Goal: Task Accomplishment & Management: Use online tool/utility

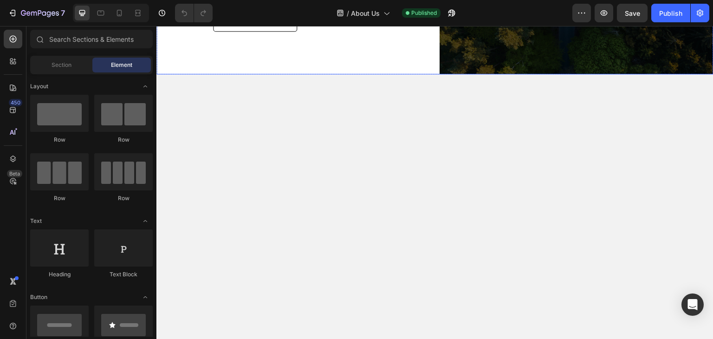
scroll to position [186, 0]
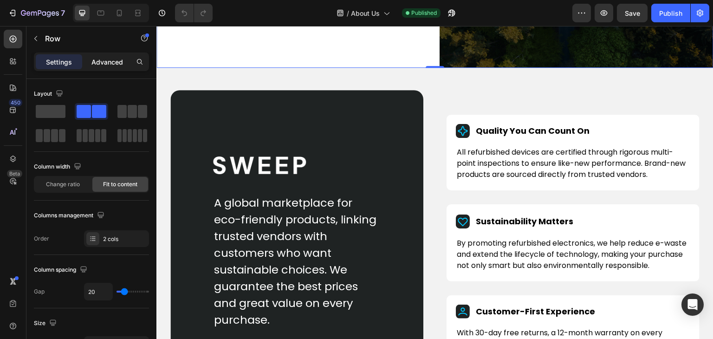
click at [111, 62] on p "Advanced" at bounding box center [108, 62] width 32 height 10
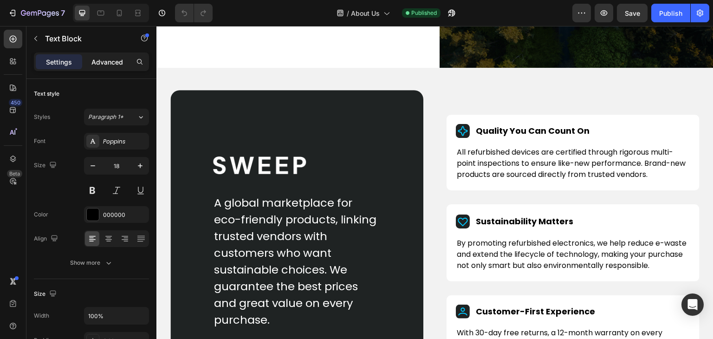
click at [107, 60] on p "Advanced" at bounding box center [108, 62] width 32 height 10
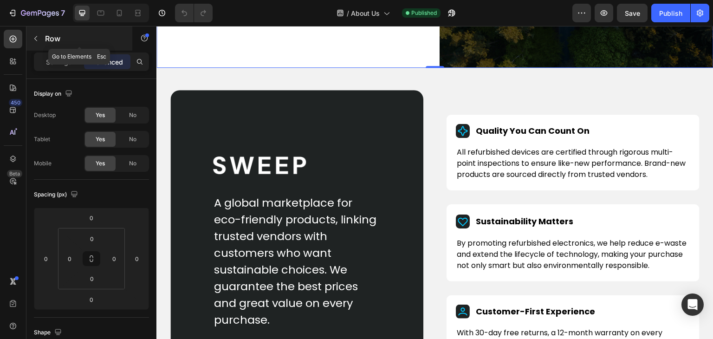
click at [32, 36] on button "button" at bounding box center [35, 38] width 15 height 15
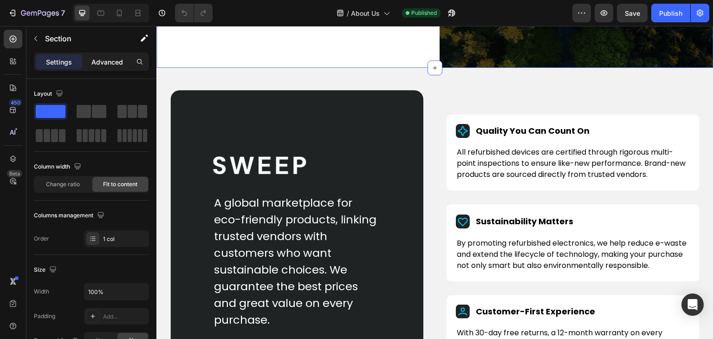
click at [104, 62] on p "Advanced" at bounding box center [108, 62] width 32 height 10
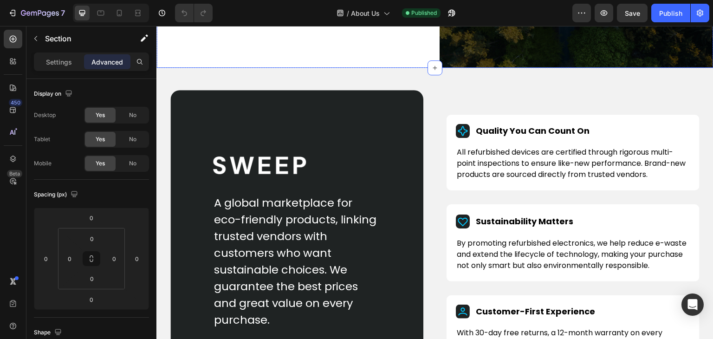
click at [111, 57] on p "Advanced" at bounding box center [108, 62] width 32 height 10
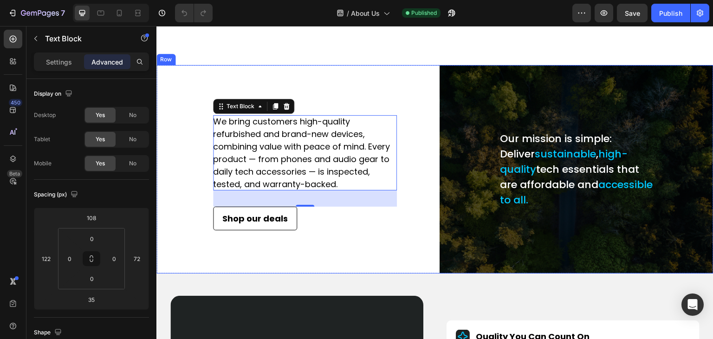
scroll to position [372, 0]
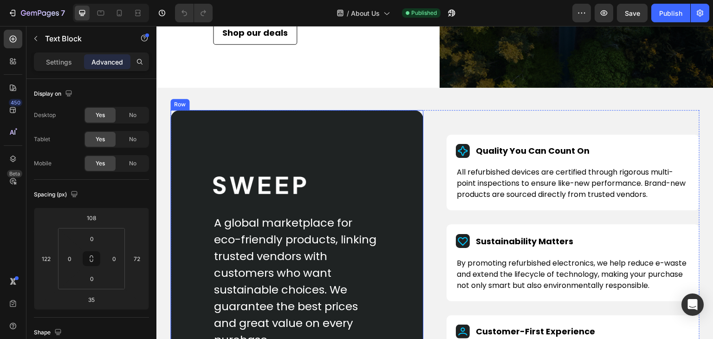
click at [193, 127] on div "Image A global marketplace for eco-friendly products, linking trusted vendors w…" at bounding box center [296, 263] width 253 height 306
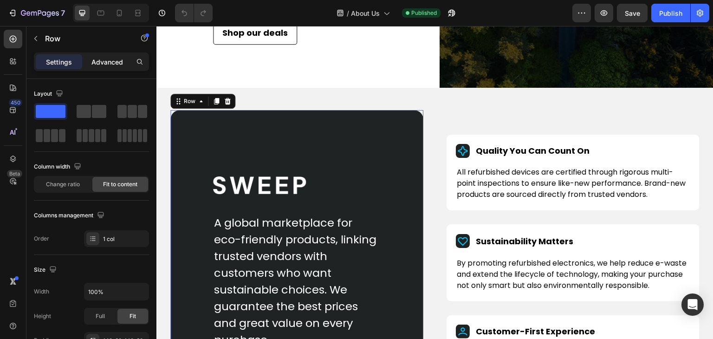
click at [120, 57] on p "Advanced" at bounding box center [108, 62] width 32 height 10
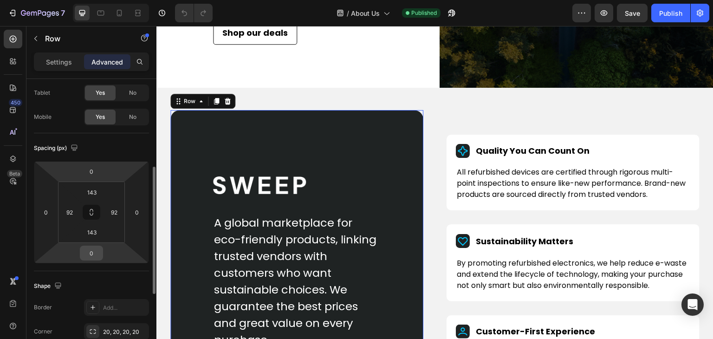
scroll to position [93, 0]
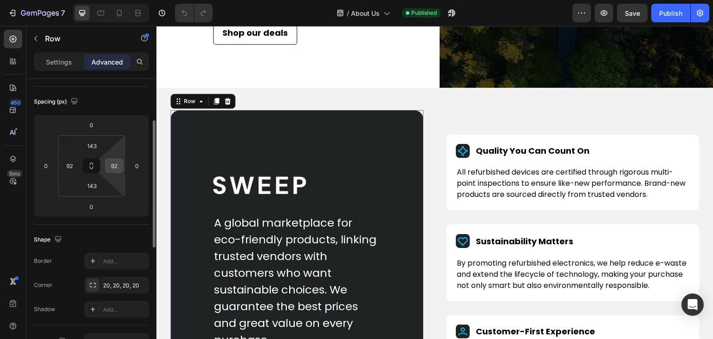
click at [116, 160] on input "92" at bounding box center [114, 166] width 14 height 14
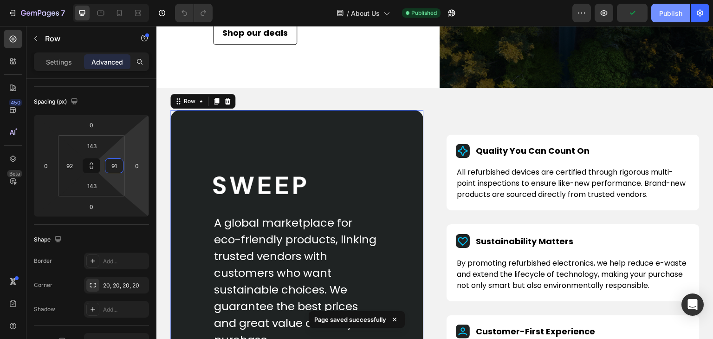
type input "91"
click at [668, 13] on div "Publish" at bounding box center [671, 13] width 23 height 10
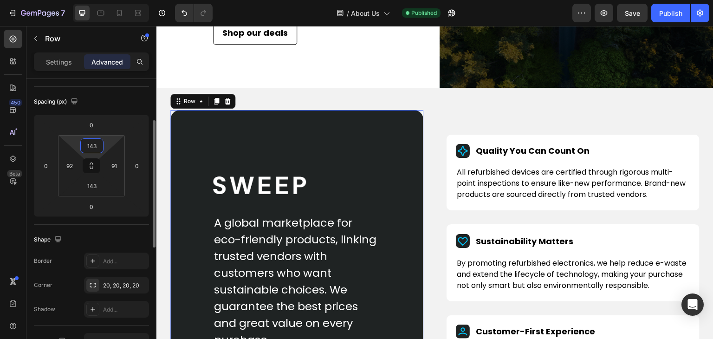
click at [91, 146] on input "143" at bounding box center [92, 146] width 19 height 14
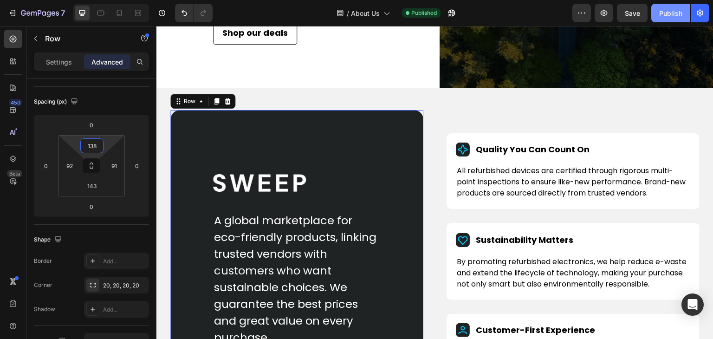
click at [673, 7] on button "Publish" at bounding box center [671, 13] width 39 height 19
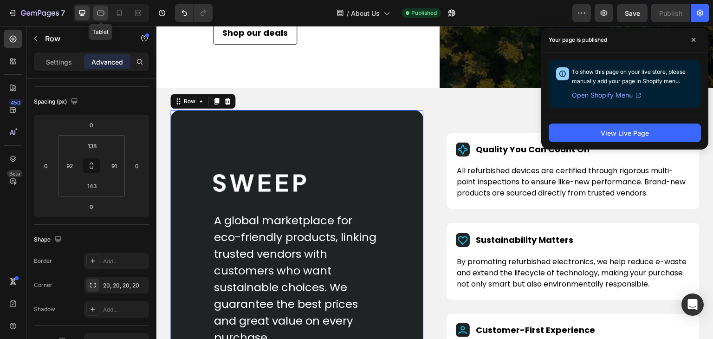
drag, startPoint x: 105, startPoint y: 10, endPoint x: 19, endPoint y: 25, distance: 87.2
click at [105, 10] on icon at bounding box center [100, 12] width 9 height 9
type input "60"
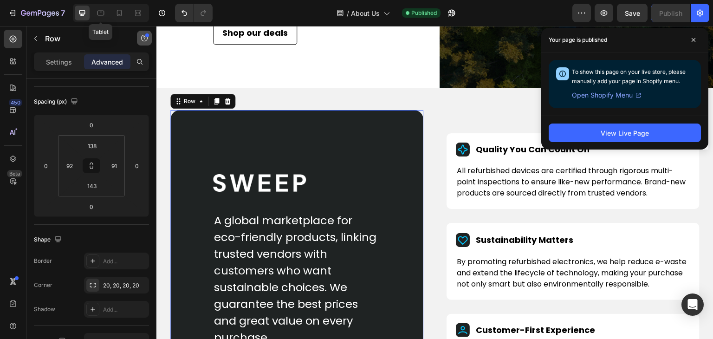
type input "60"
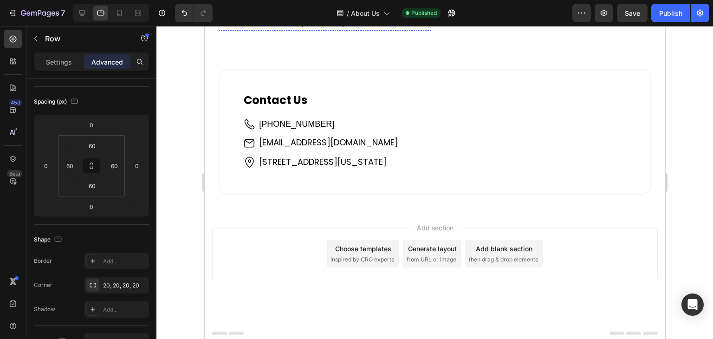
scroll to position [994, 0]
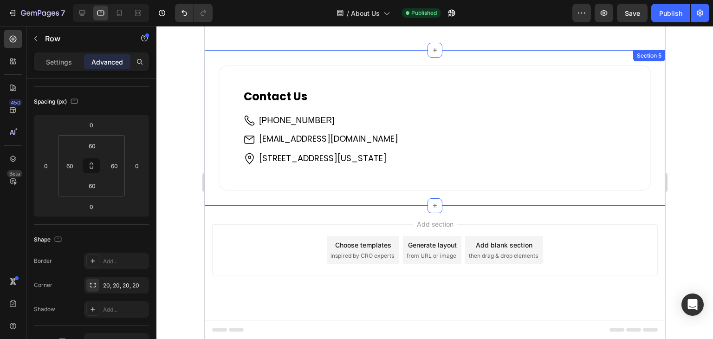
click at [255, 201] on div "Contact Us Heading Image [PHONE_NUMBER] Text Block Image [EMAIL_ADDRESS][DOMAIN…" at bounding box center [434, 128] width 461 height 156
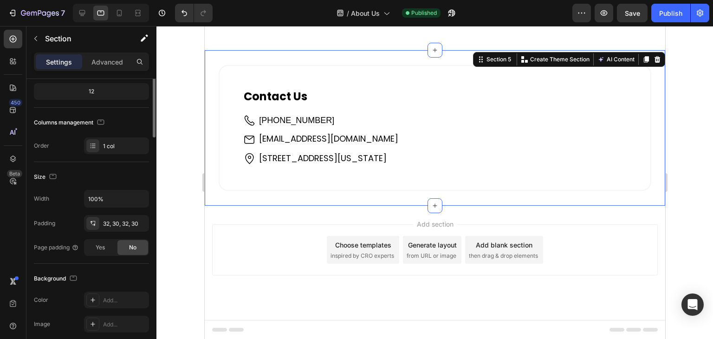
scroll to position [0, 0]
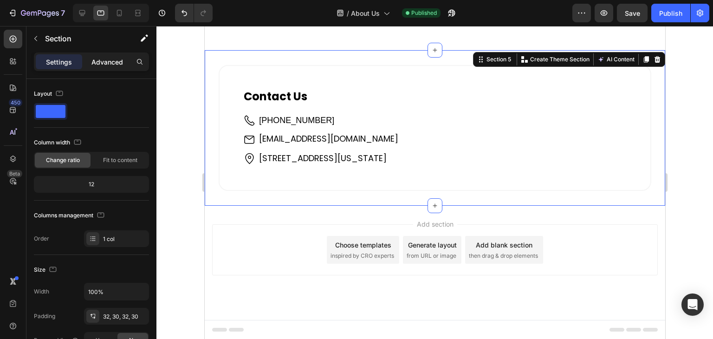
click at [110, 54] on div "Advanced" at bounding box center [107, 61] width 46 height 15
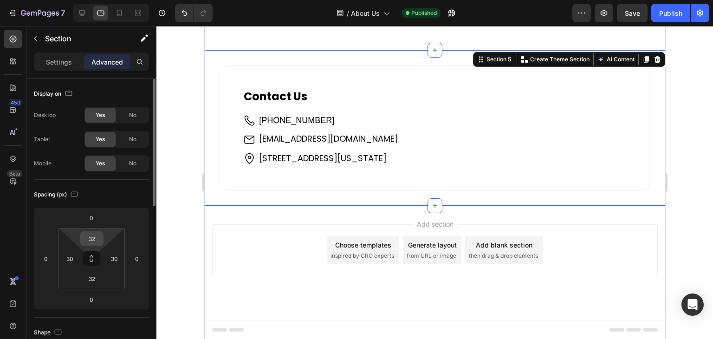
click at [89, 238] on input "32" at bounding box center [92, 239] width 19 height 14
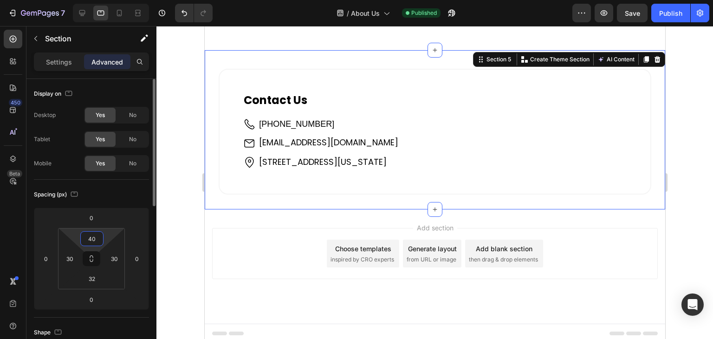
type input "40"
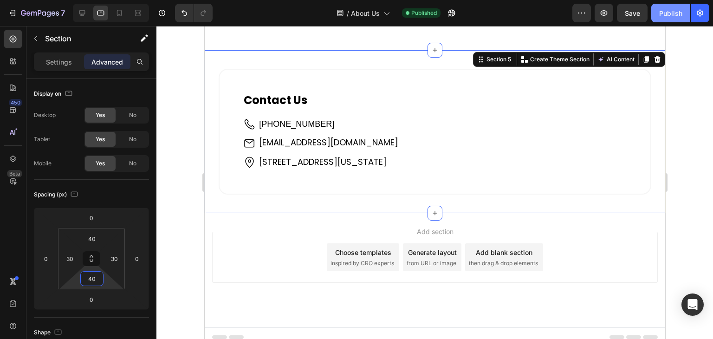
type input "40"
click at [660, 11] on button "Publish" at bounding box center [671, 13] width 39 height 19
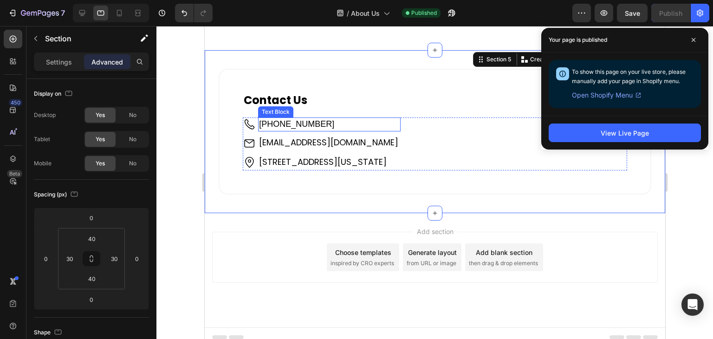
click at [332, 121] on p "[PHONE_NUMBER]" at bounding box center [329, 124] width 141 height 12
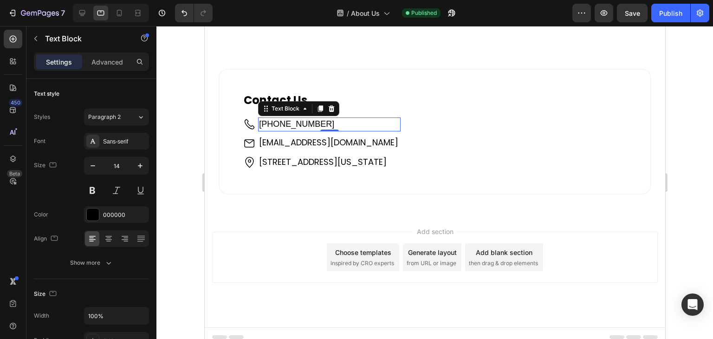
click at [325, 121] on p "[PHONE_NUMBER]" at bounding box center [329, 124] width 141 height 12
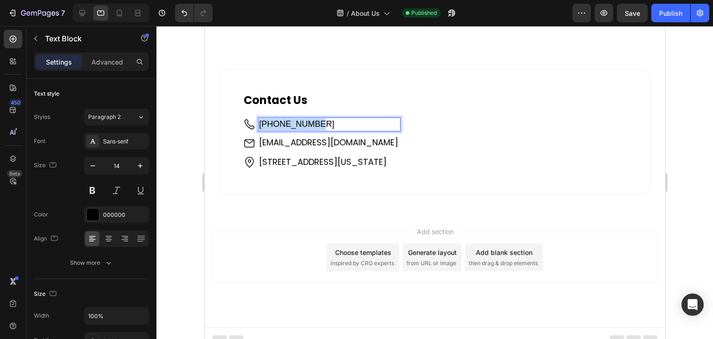
click at [325, 121] on p "[PHONE_NUMBER]" at bounding box center [329, 124] width 141 height 12
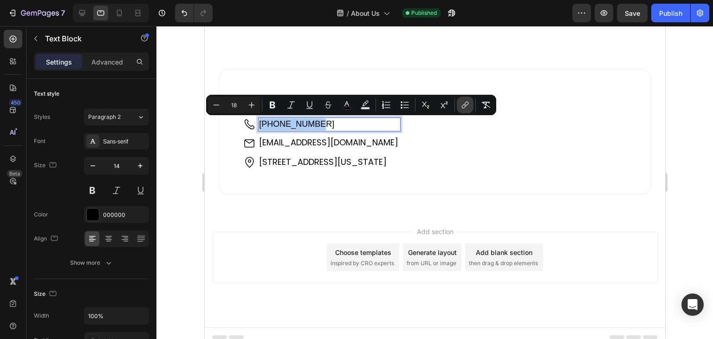
click at [468, 106] on icon "Editor contextual toolbar" at bounding box center [465, 104] width 9 height 9
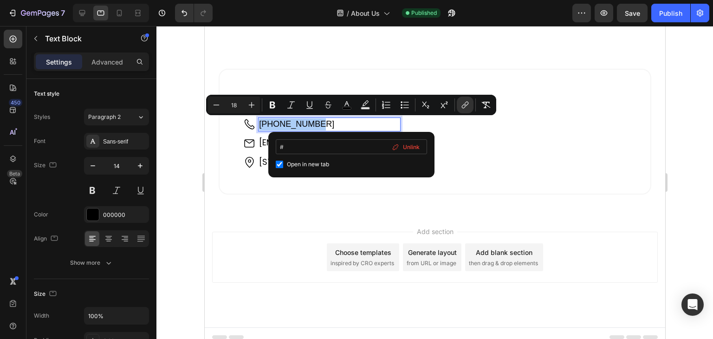
click at [314, 147] on input "#" at bounding box center [351, 146] width 151 height 15
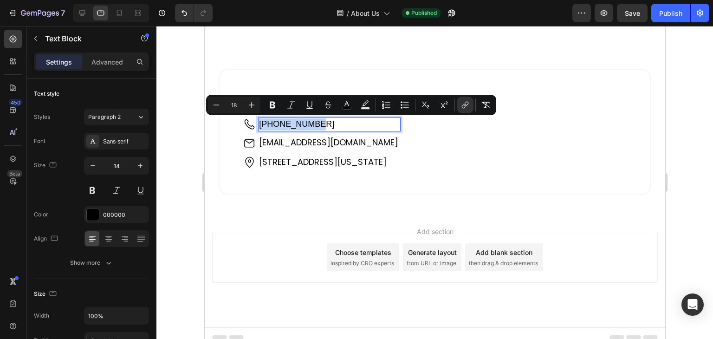
click at [305, 123] on span "[PHONE_NUMBER]" at bounding box center [296, 123] width 75 height 9
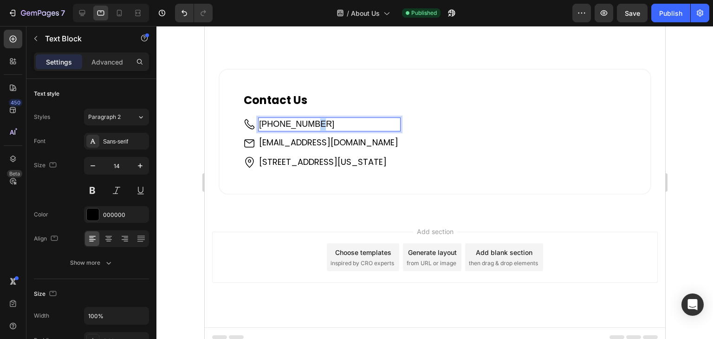
click at [305, 123] on span "[PHONE_NUMBER]" at bounding box center [296, 123] width 75 height 9
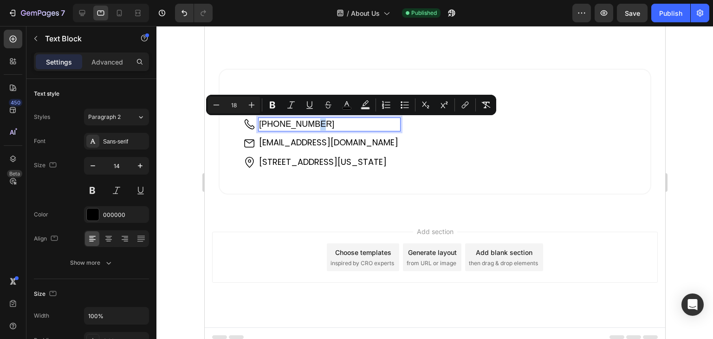
click at [305, 123] on span "[PHONE_NUMBER]" at bounding box center [296, 123] width 75 height 9
click at [463, 103] on icon "Editor contextual toolbar" at bounding box center [465, 104] width 9 height 9
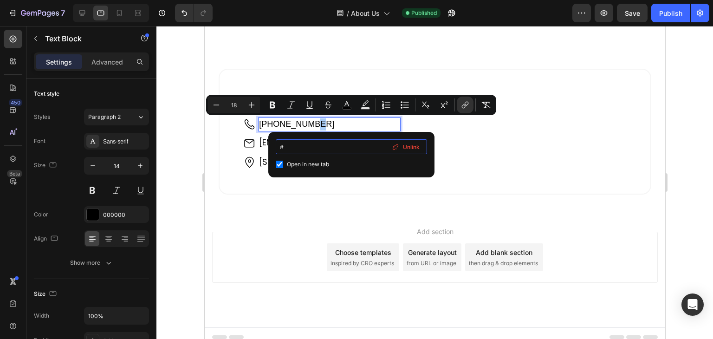
drag, startPoint x: 487, startPoint y: 170, endPoint x: 261, endPoint y: 141, distance: 228.0
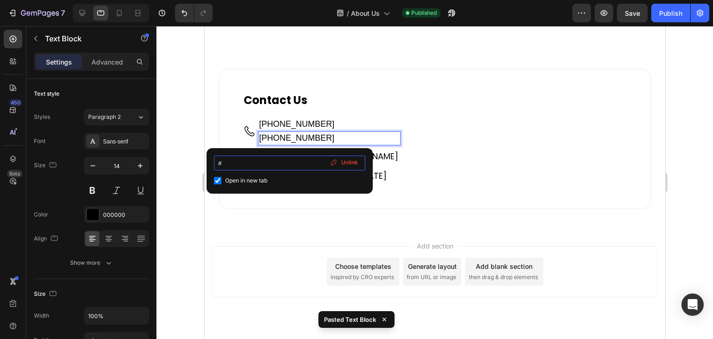
click at [288, 162] on input "#" at bounding box center [289, 163] width 151 height 15
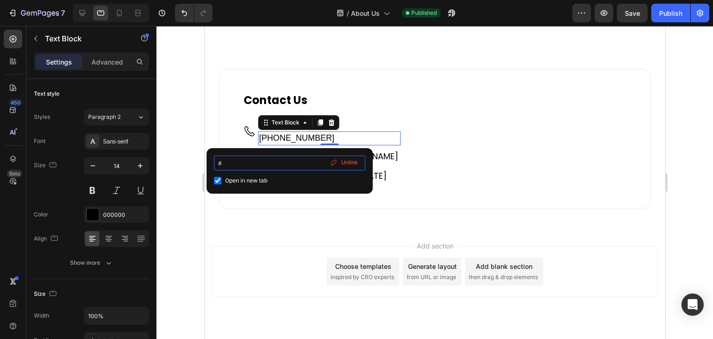
paste input "tel:[PHONE_NUMBER]"
type input "tel:[PHONE_NUMBER]"
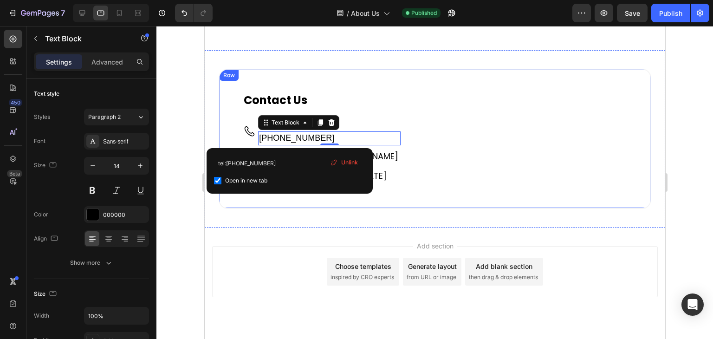
click at [240, 136] on div "Contact Us Heading Image [PHONE_NUMBER] Text Block [PHONE_NUMBER] Text Block 0 …" at bounding box center [434, 139] width 433 height 140
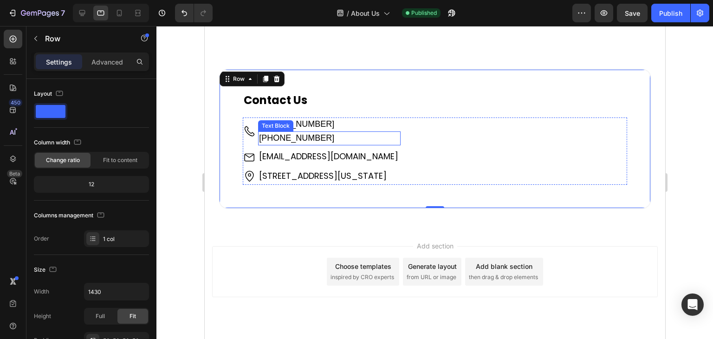
click at [335, 136] on p "[PHONE_NUMBER]" at bounding box center [329, 138] width 141 height 12
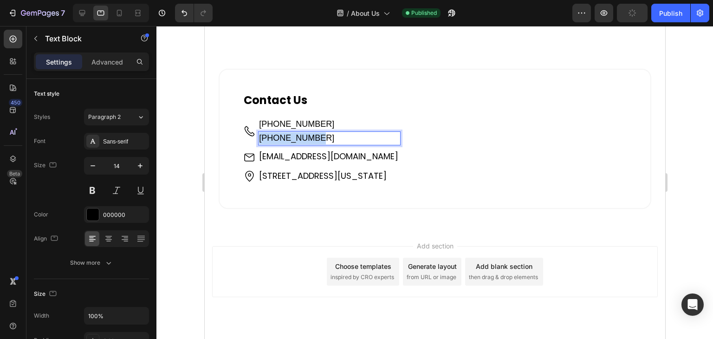
click at [322, 138] on p "[PHONE_NUMBER] ⁠⁠⁠⁠⁠⁠⁠" at bounding box center [329, 138] width 141 height 12
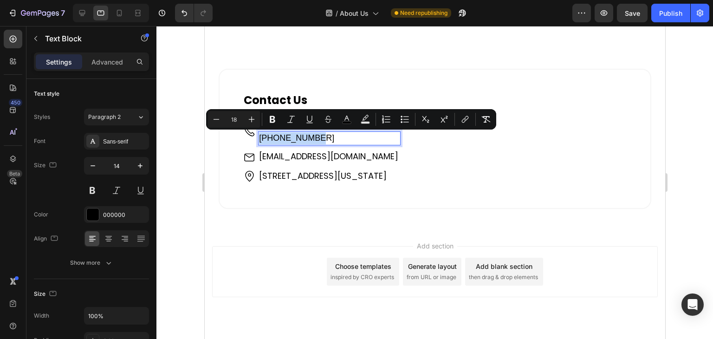
click at [344, 137] on p "[PHONE_NUMBER]" at bounding box center [329, 138] width 141 height 12
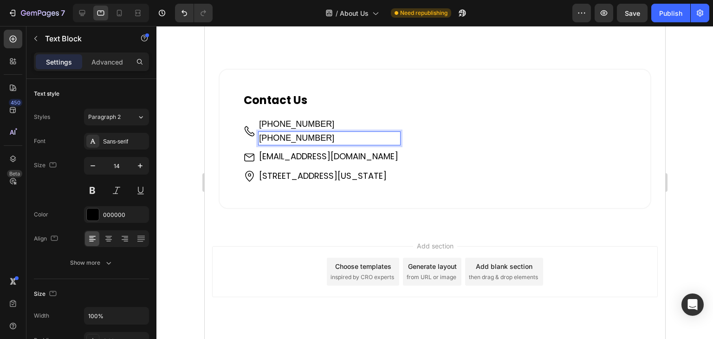
click at [344, 137] on p "[PHONE_NUMBER]" at bounding box center [329, 138] width 141 height 12
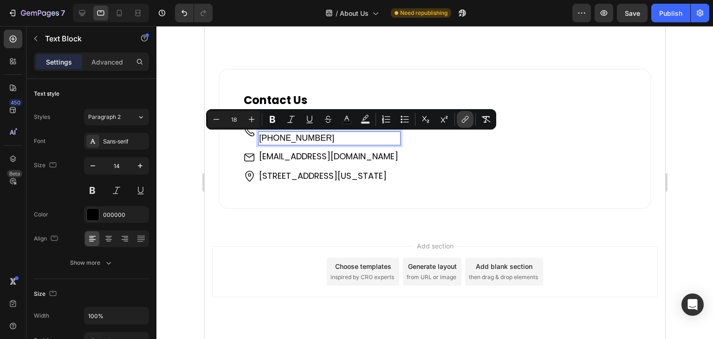
click at [468, 115] on icon "Editor contextual toolbar" at bounding box center [465, 119] width 9 height 9
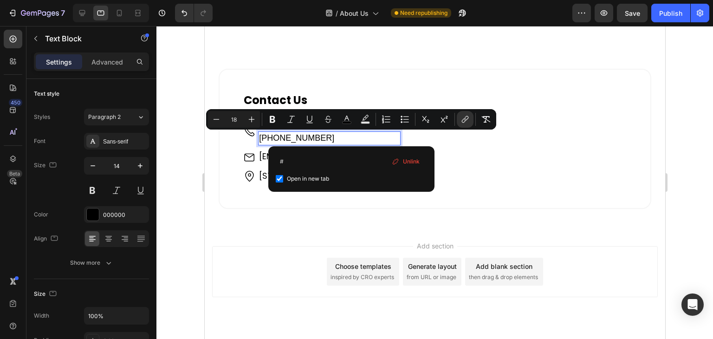
drag, startPoint x: 312, startPoint y: 160, endPoint x: 275, endPoint y: 160, distance: 37.2
click at [275, 160] on div "# Open in new tab Unlink" at bounding box center [351, 169] width 166 height 46
type input "tel:[PHONE_NUMBER]"
click at [540, 144] on div "Image [PHONE_NUMBER] Text Block [PHONE_NUMBER]# Text Block 0 Image [EMAIL_ADDRE…" at bounding box center [434, 151] width 385 height 67
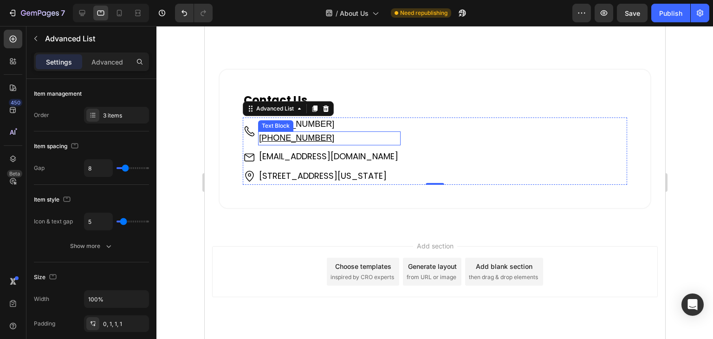
click at [339, 134] on p "[PHONE_NUMBER]" at bounding box center [329, 138] width 141 height 12
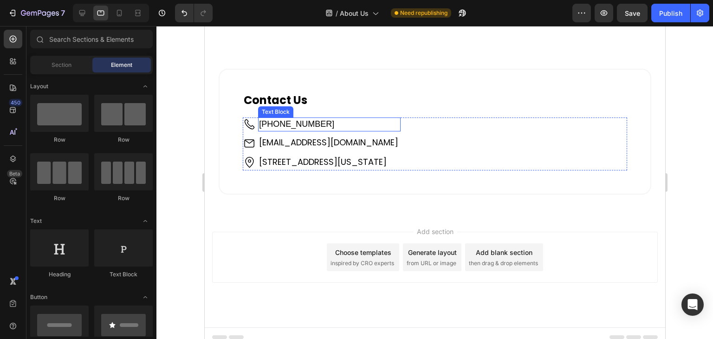
click at [312, 126] on span "[PHONE_NUMBER]" at bounding box center [296, 123] width 75 height 9
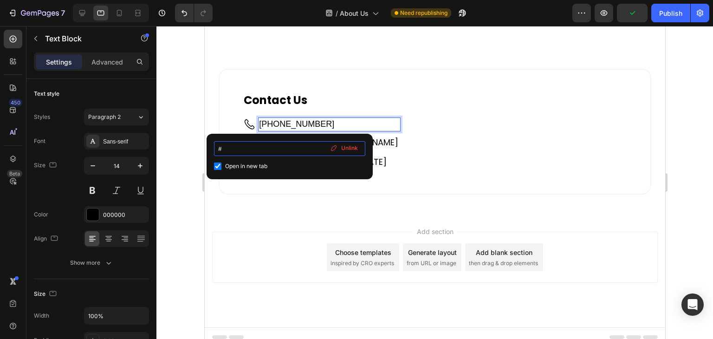
click at [253, 153] on input "#" at bounding box center [289, 148] width 151 height 15
paste input "tel:[PHONE_NUMBER]"
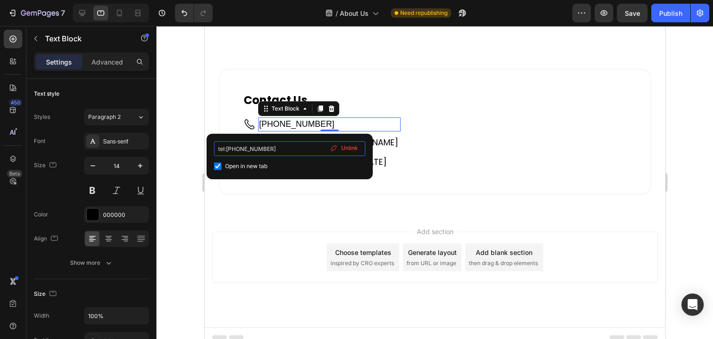
type input "tel:[PHONE_NUMBER]"
click at [291, 170] on div "Open in new tab" at bounding box center [289, 166] width 151 height 11
click at [286, 170] on div "Open in new tab" at bounding box center [289, 166] width 151 height 11
checkbox input "true"
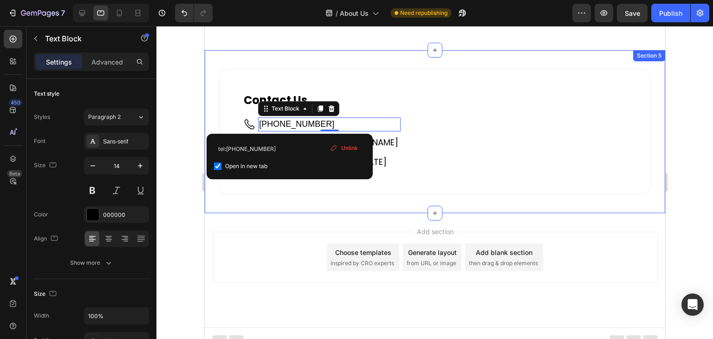
click at [213, 103] on div "Contact Us Heading Image [PHONE_NUMBER] Text Block 0 Image [EMAIL_ADDRESS][DOMA…" at bounding box center [434, 131] width 461 height 163
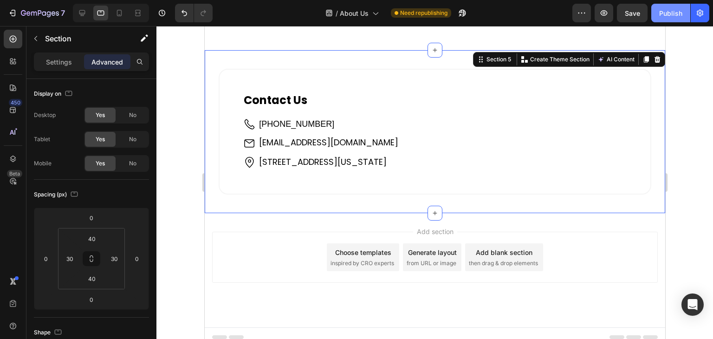
click at [669, 6] on button "Publish" at bounding box center [671, 13] width 39 height 19
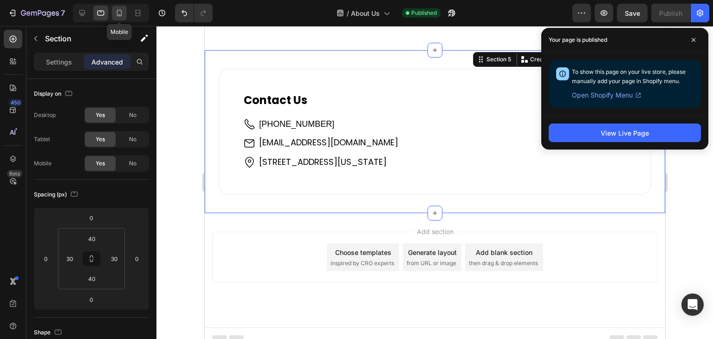
click at [117, 16] on icon at bounding box center [119, 12] width 9 height 9
type input "32"
type input "20"
type input "32"
type input "20"
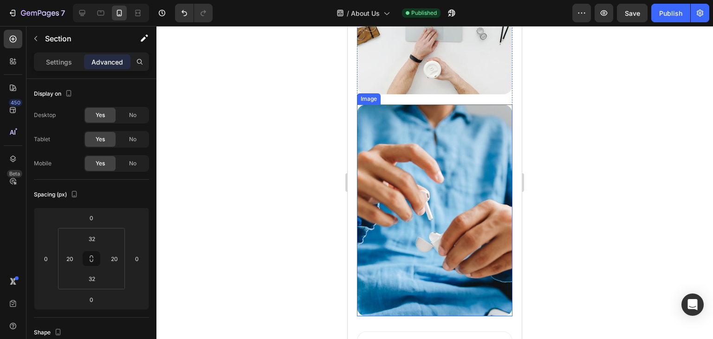
scroll to position [1426, 0]
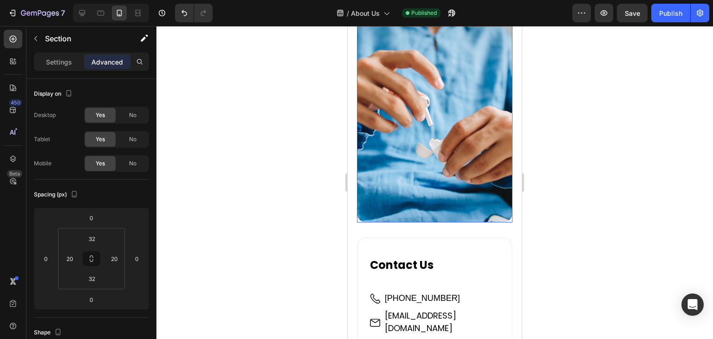
click at [398, 172] on img at bounding box center [435, 117] width 156 height 212
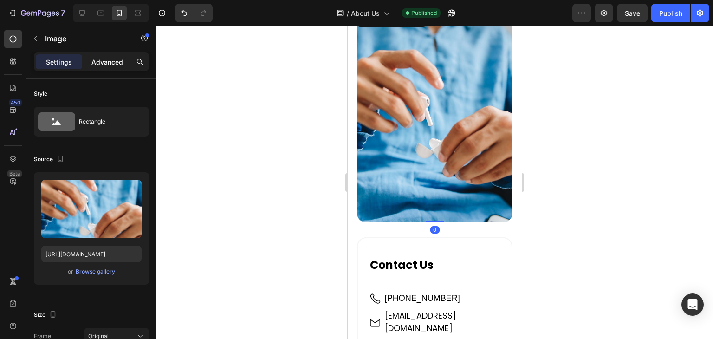
click at [106, 62] on p "Advanced" at bounding box center [108, 62] width 32 height 10
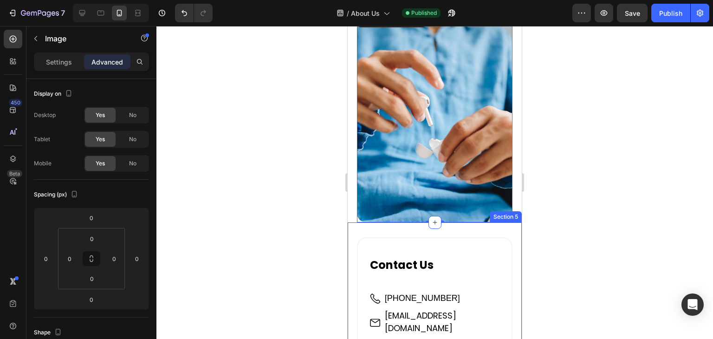
click at [397, 222] on div "Contact Us Heading Image [PHONE_NUMBER] Text Block Image [EMAIL_ADDRESS][DOMAIN…" at bounding box center [435, 311] width 174 height 178
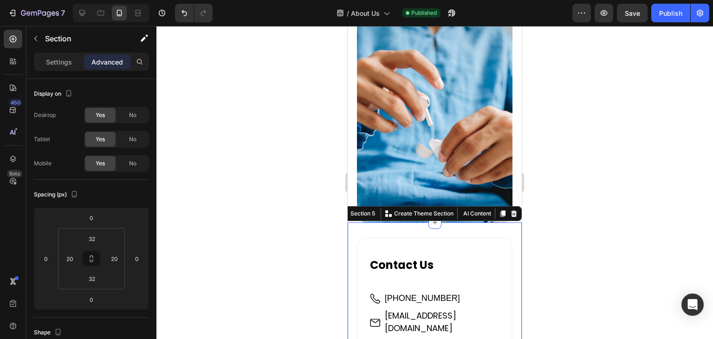
click at [99, 57] on p "Advanced" at bounding box center [108, 62] width 32 height 10
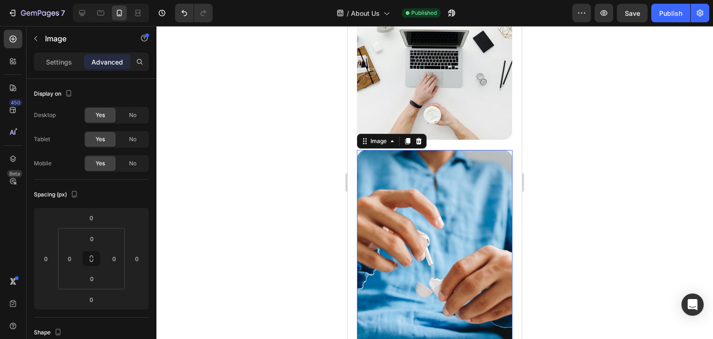
click at [369, 150] on img at bounding box center [435, 256] width 156 height 212
click at [113, 65] on p "Advanced" at bounding box center [108, 62] width 32 height 10
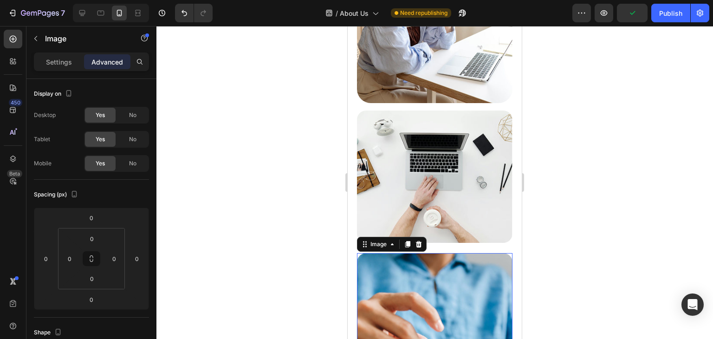
scroll to position [1101, 0]
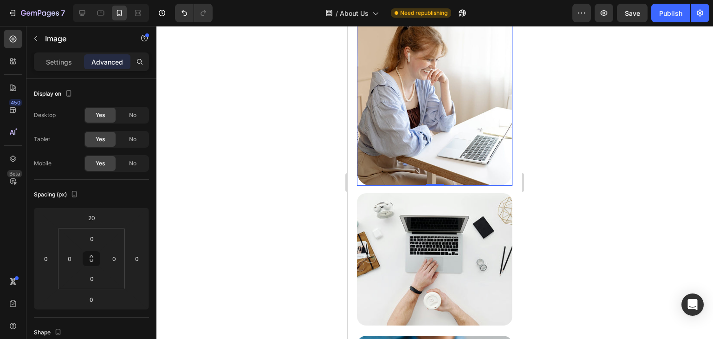
click at [433, 134] on img at bounding box center [435, 85] width 156 height 201
click at [59, 60] on p "Settings" at bounding box center [59, 62] width 26 height 10
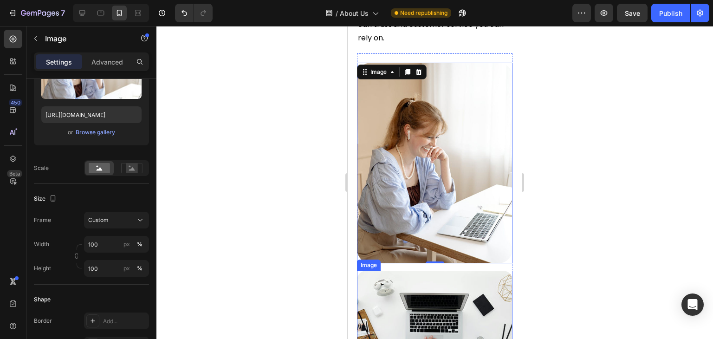
scroll to position [961, 0]
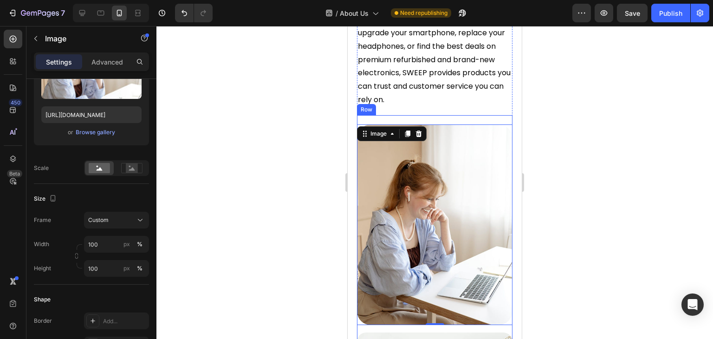
click at [413, 121] on div "Image 0" at bounding box center [435, 220] width 156 height 210
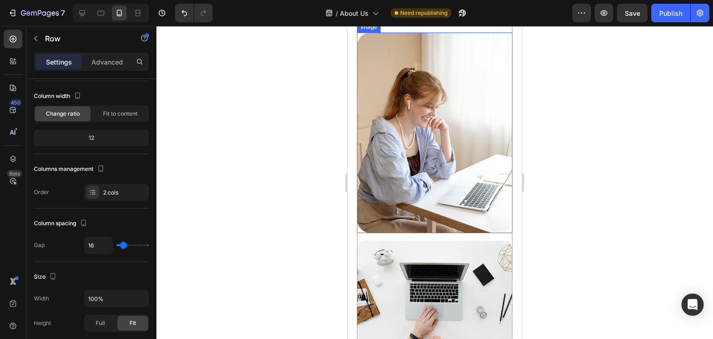
scroll to position [1054, 0]
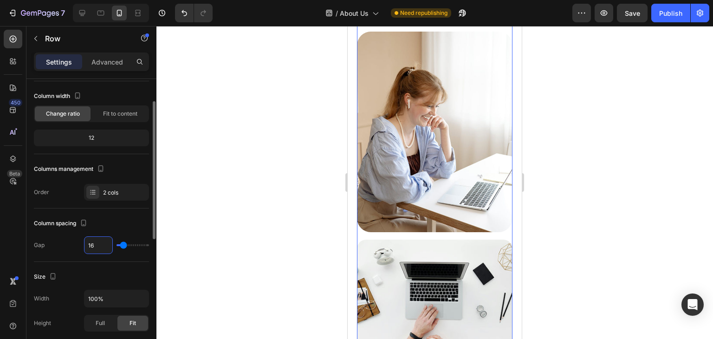
click at [88, 245] on input "16" at bounding box center [99, 245] width 28 height 17
type input "2"
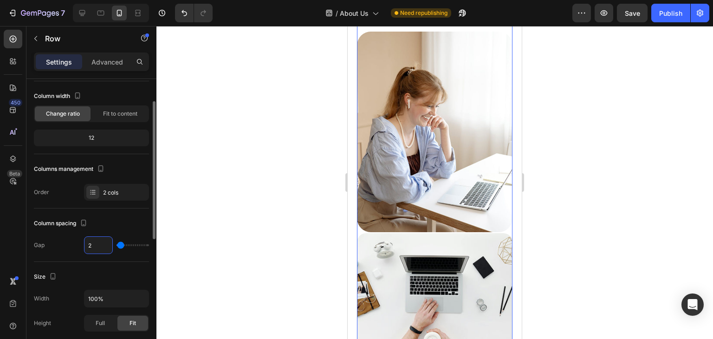
type input "22"
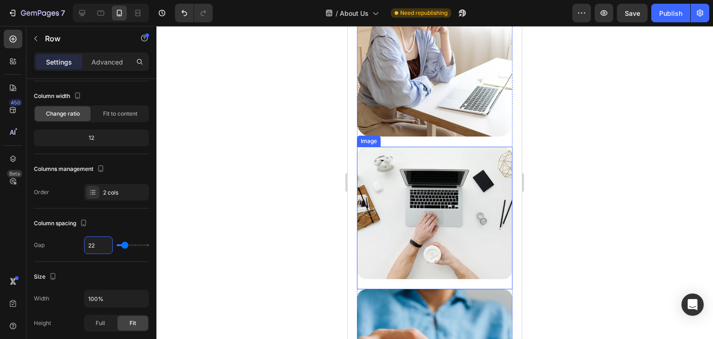
scroll to position [1194, 0]
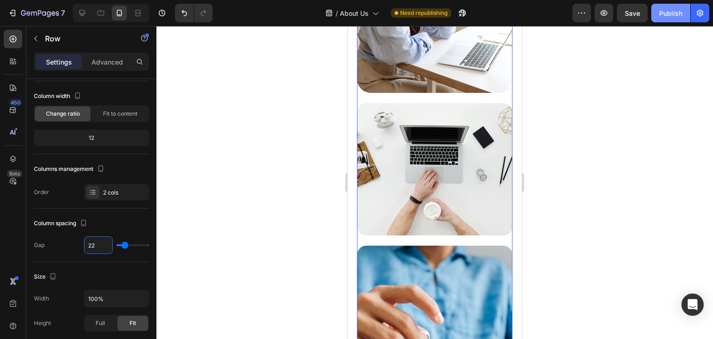
type input "22"
click at [662, 10] on div "Publish" at bounding box center [671, 13] width 23 height 10
